Goal: Transaction & Acquisition: Purchase product/service

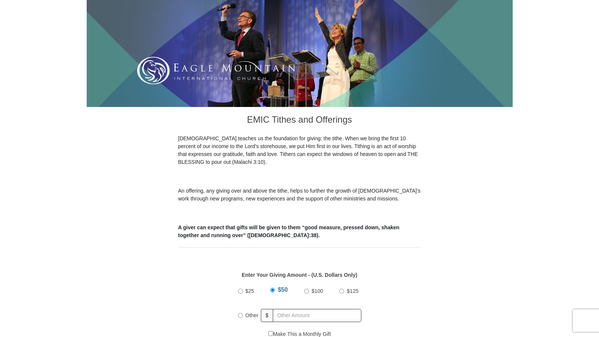
scroll to position [149, 0]
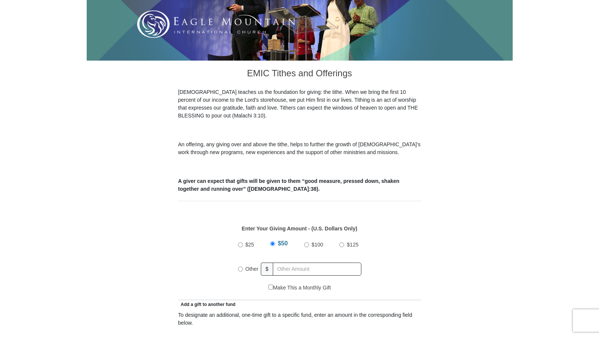
click at [239, 266] on input "Other" at bounding box center [240, 268] width 5 height 5
radio input "true"
click at [288, 262] on input "text" at bounding box center [319, 268] width 86 height 13
type input "510.00"
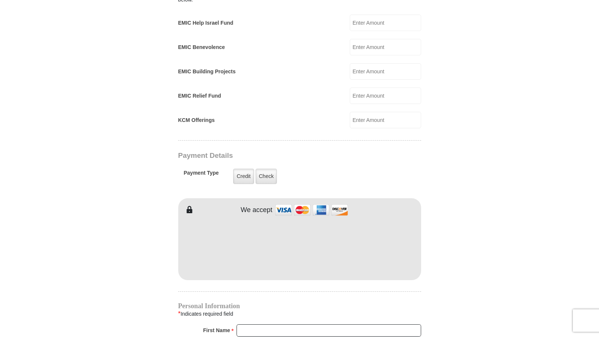
scroll to position [486, 0]
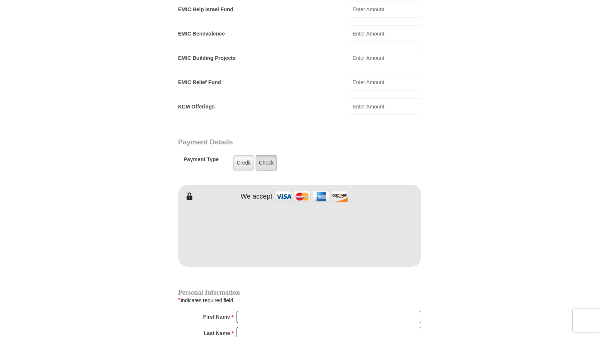
click at [268, 155] on label "Check" at bounding box center [267, 162] width 22 height 15
click at [0, 0] on input "Check" at bounding box center [0, 0] width 0 height 0
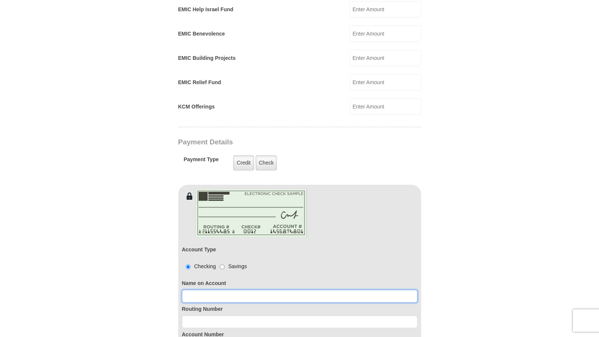
click at [185, 290] on input at bounding box center [299, 296] width 235 height 13
type input "Debra L Sattler"
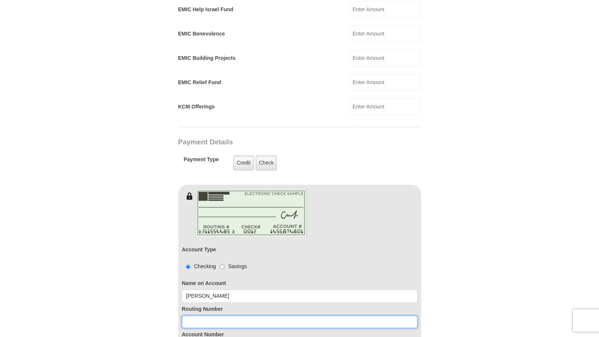
click at [191, 315] on input at bounding box center [299, 321] width 235 height 13
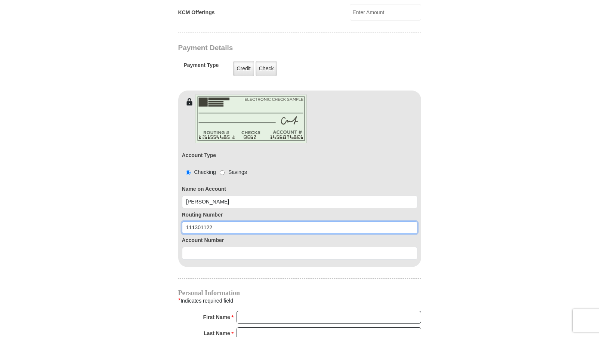
scroll to position [598, 0]
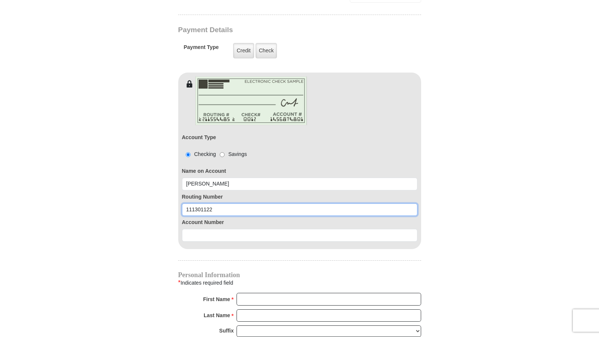
type input "111301122"
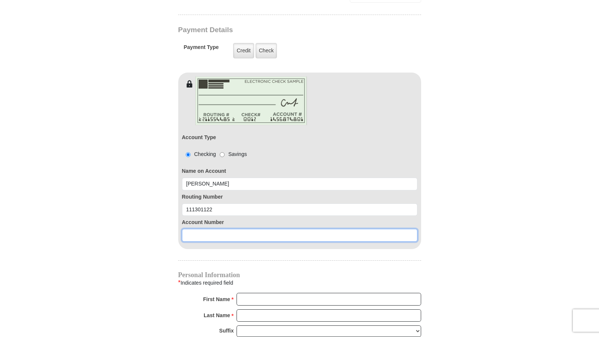
click at [187, 231] on input at bounding box center [299, 235] width 235 height 13
type input "94110055673"
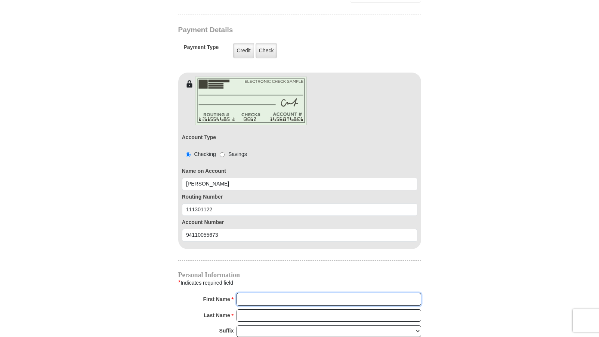
click at [243, 293] on input "First Name *" at bounding box center [329, 299] width 185 height 13
type input "Debra"
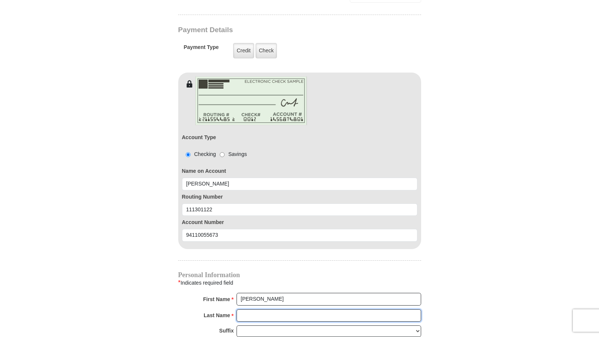
type input "Sattler"
type input "dalsattler@yahoo.com"
type input "112 W Aurora Vista Trl"
type input "Aurora"
select select "TX"
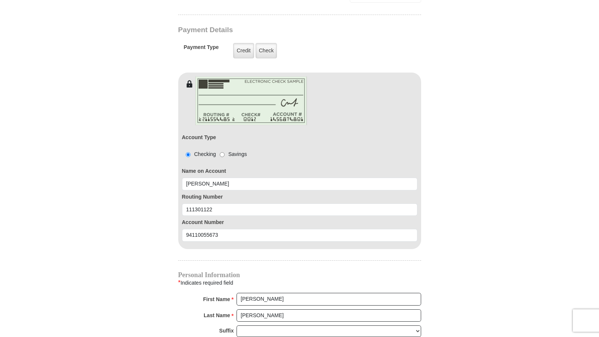
type input "76078-4646"
type input "8177730547"
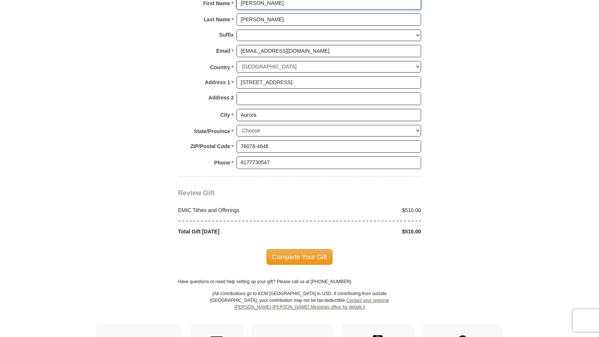
scroll to position [897, 0]
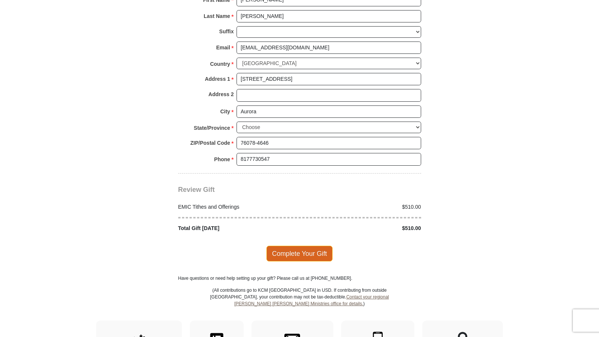
click at [294, 246] on span "Complete Your Gift" at bounding box center [299, 254] width 66 height 16
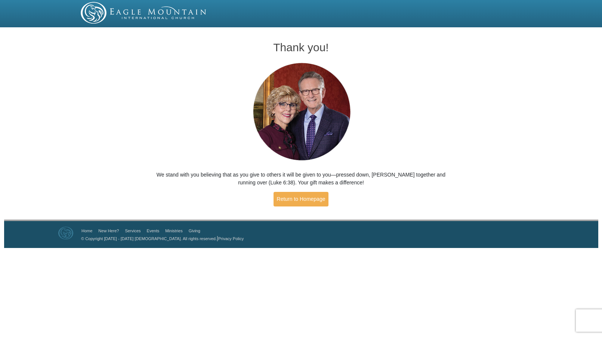
click at [503, 147] on div "Thank you! We stand with you believing that as you give to others it will be gi…" at bounding box center [301, 124] width 602 height 189
click at [105, 139] on div "Thank you! We stand with you believing that as you give to others it will be gi…" at bounding box center [301, 124] width 602 height 189
